Goal: Information Seeking & Learning: Find specific page/section

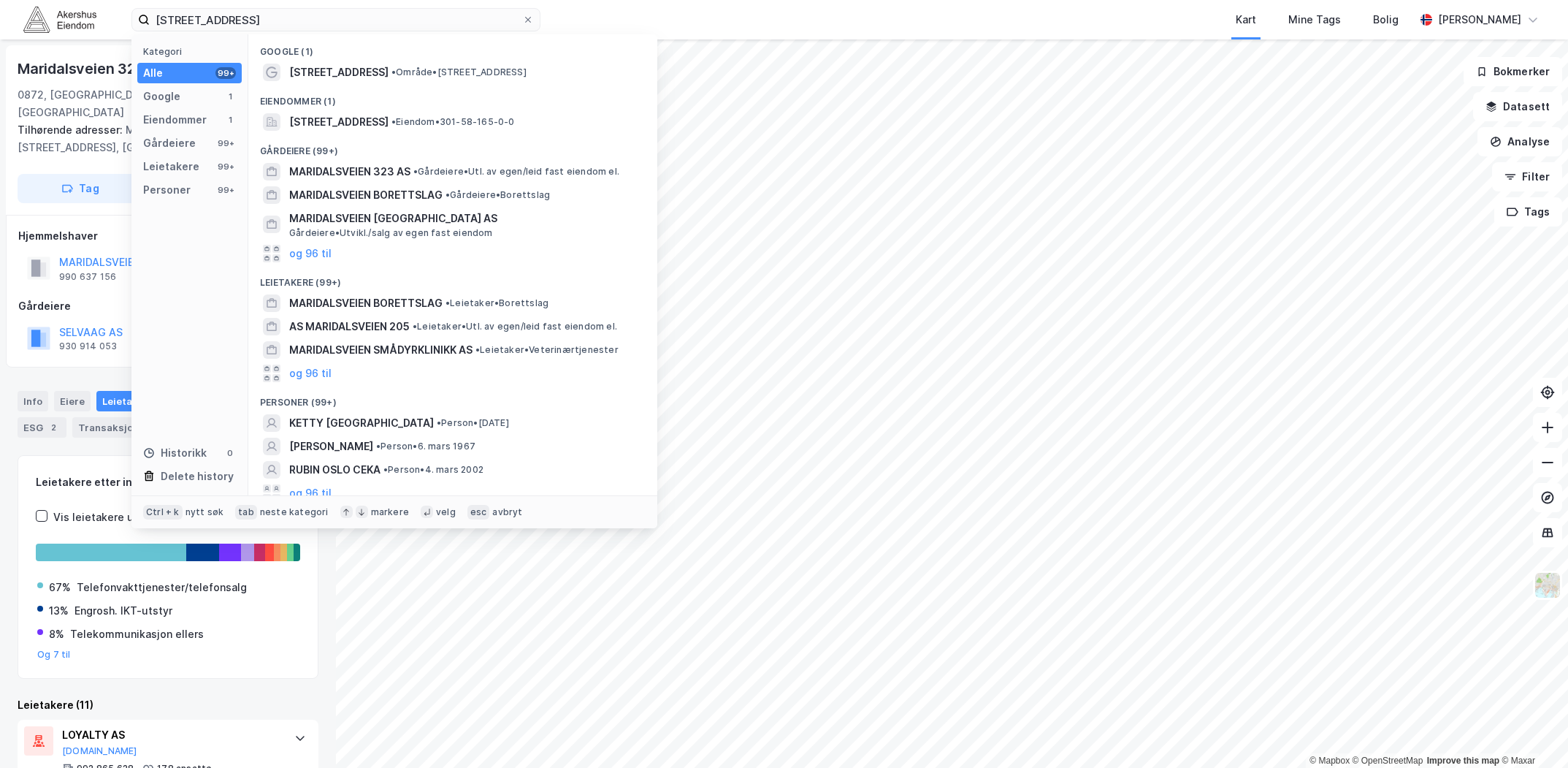
click at [267, 19] on input "[STREET_ADDRESS]" at bounding box center [336, 20] width 372 height 22
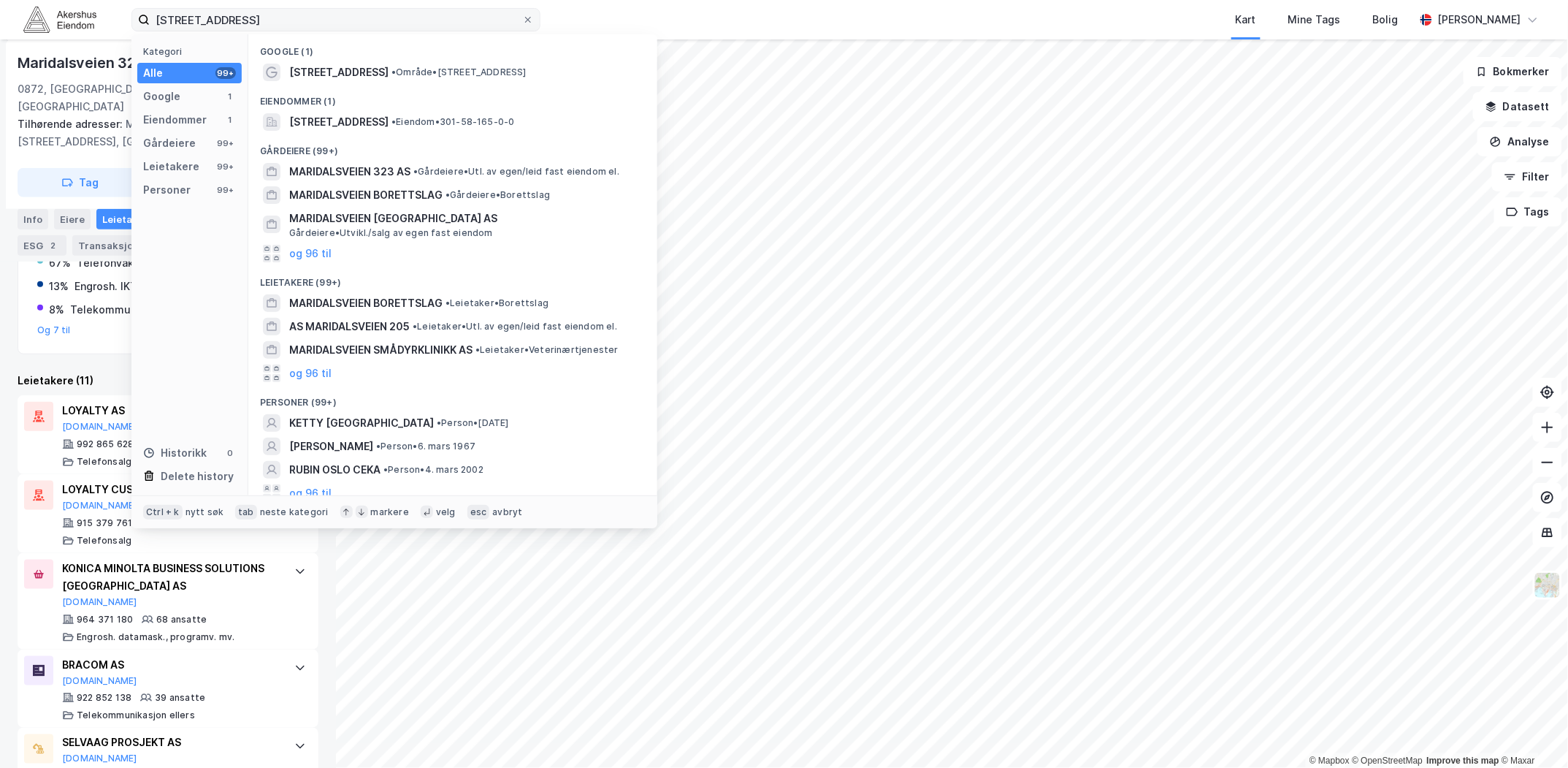
click at [267, 19] on input "[STREET_ADDRESS]" at bounding box center [336, 20] width 372 height 22
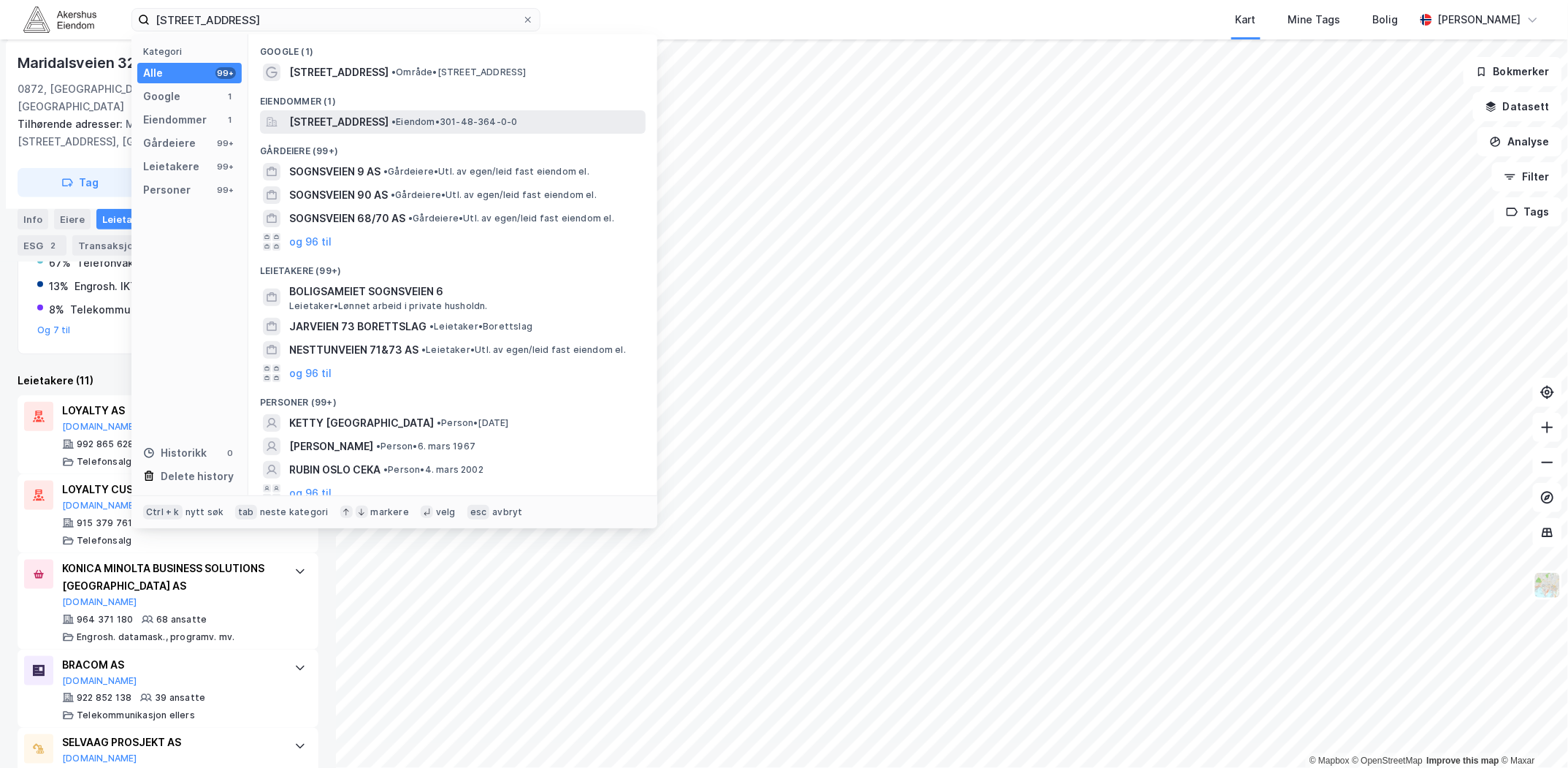
type input "[STREET_ADDRESS]"
click at [376, 122] on span "[STREET_ADDRESS]" at bounding box center [338, 122] width 99 height 17
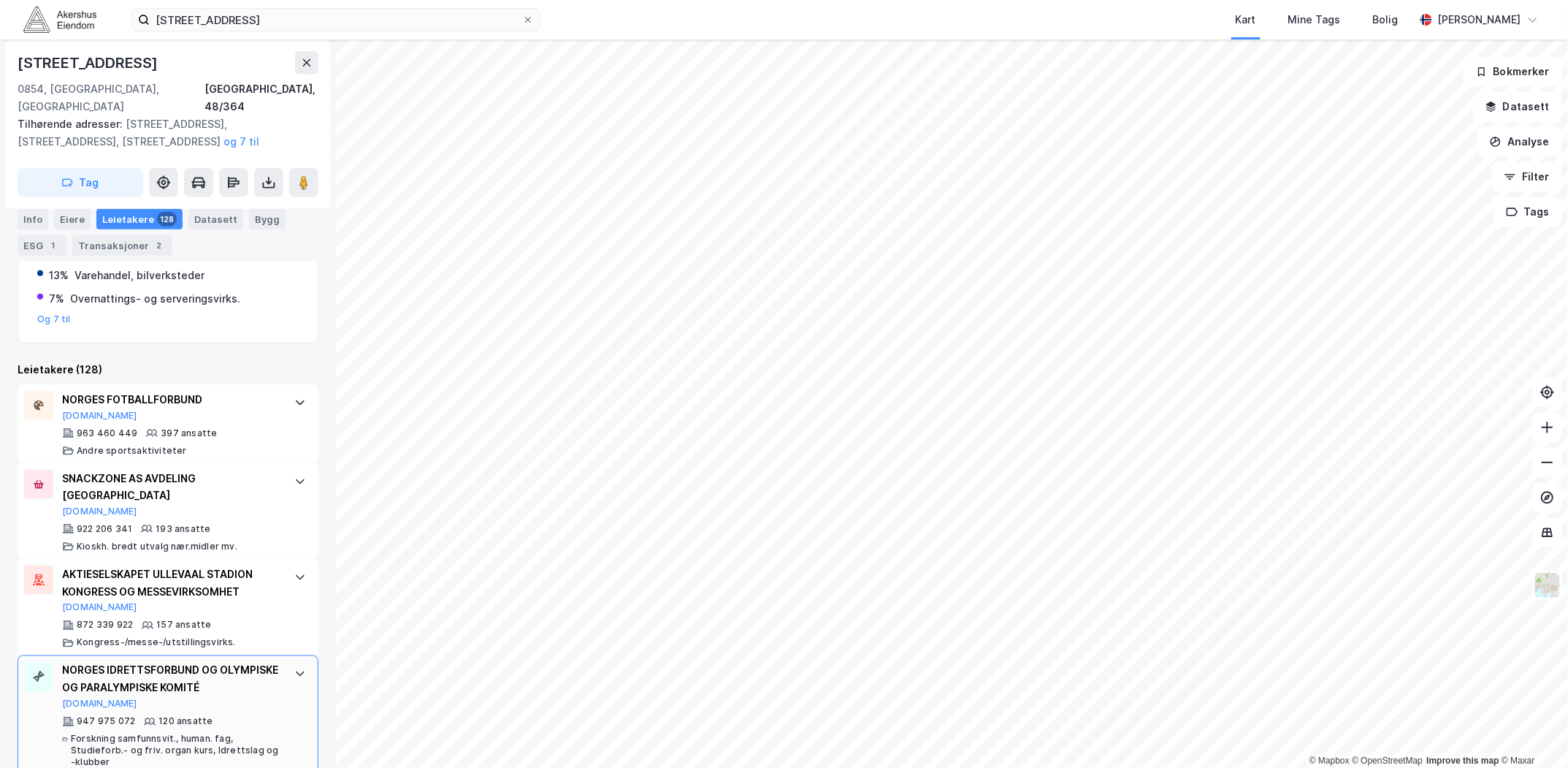
scroll to position [463, 0]
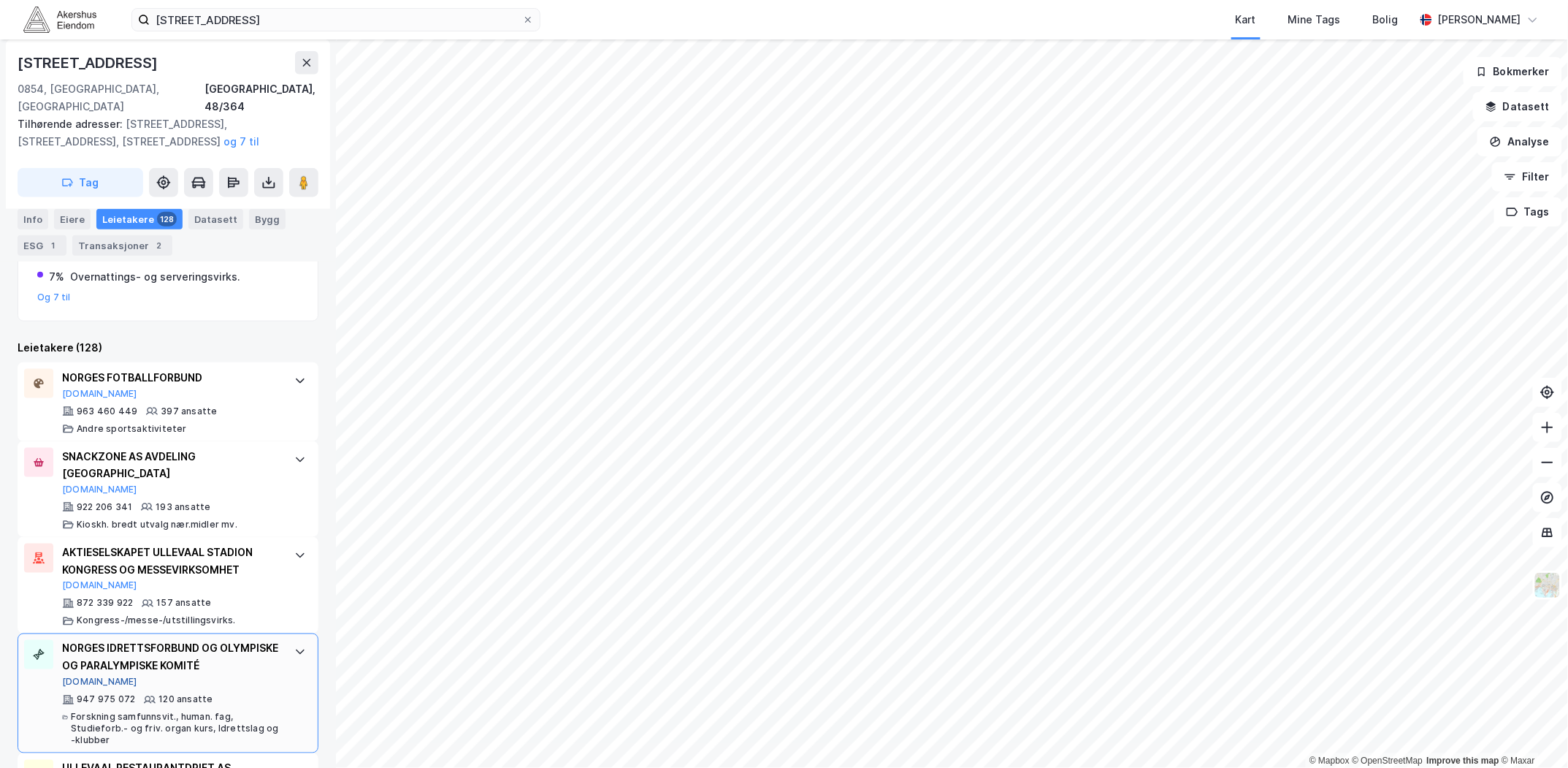
click at [82, 677] on button "[DOMAIN_NAME]" at bounding box center [100, 682] width 75 height 12
click at [85, 677] on button "[DOMAIN_NAME]" at bounding box center [100, 682] width 75 height 12
